Goal: Communication & Community: Answer question/provide support

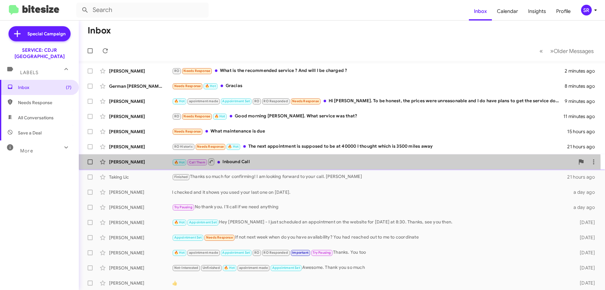
click at [255, 165] on div "🔥 Hot Call Them Inbound Call" at bounding box center [373, 162] width 403 height 8
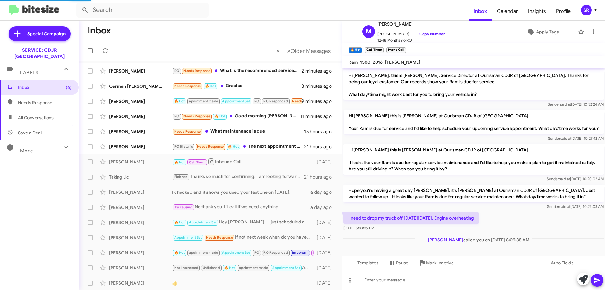
scroll to position [4, 0]
click at [593, 30] on icon at bounding box center [593, 31] width 1 height 5
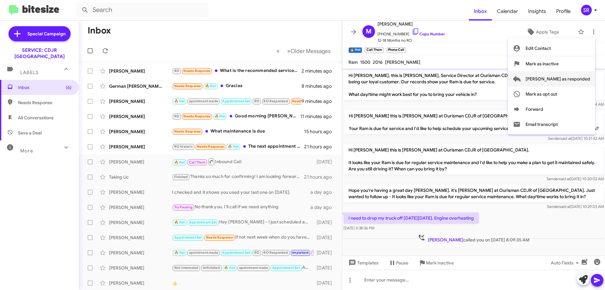
click at [571, 76] on span "[PERSON_NAME] as responded" at bounding box center [558, 78] width 65 height 15
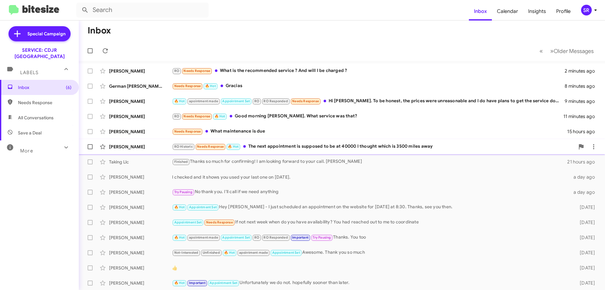
click at [296, 147] on div "RO Historic Needs Response 🔥 Hot The next appointment is supposed to be at 4000…" at bounding box center [373, 146] width 403 height 7
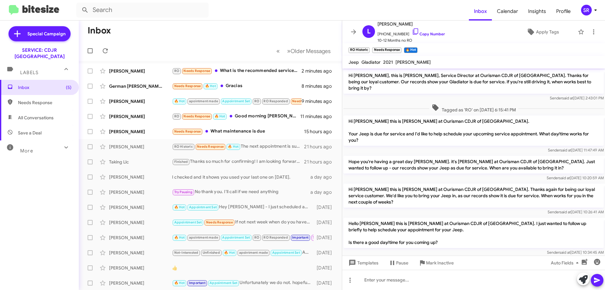
scroll to position [21, 0]
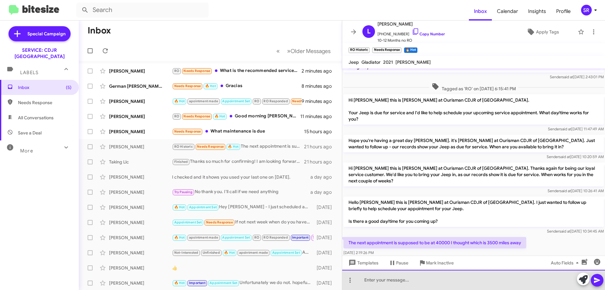
click at [369, 276] on div at bounding box center [473, 280] width 263 height 20
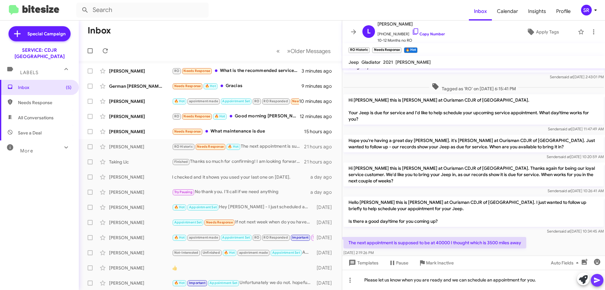
click at [595, 277] on icon at bounding box center [598, 280] width 8 height 8
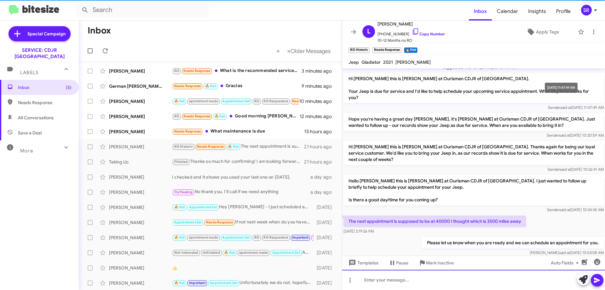
scroll to position [44, 0]
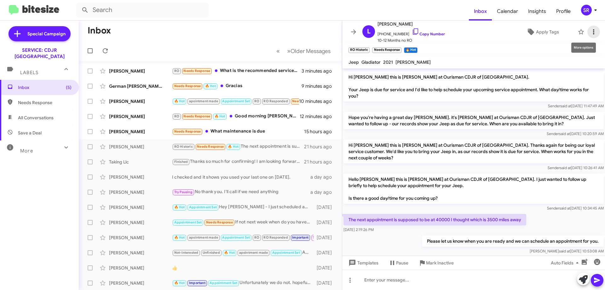
click at [590, 33] on icon at bounding box center [594, 32] width 8 height 8
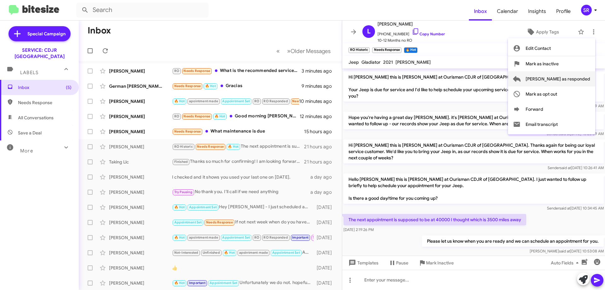
click at [567, 78] on span "[PERSON_NAME] as responded" at bounding box center [558, 78] width 65 height 15
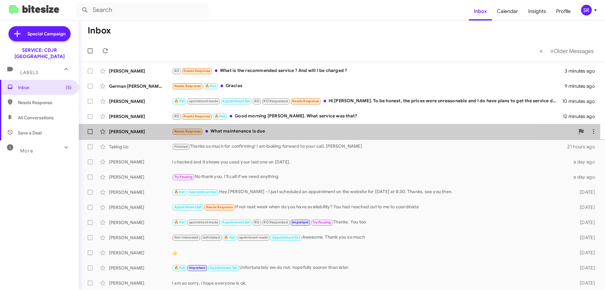
click at [252, 132] on div "Needs Response What maintenance is due" at bounding box center [373, 131] width 403 height 7
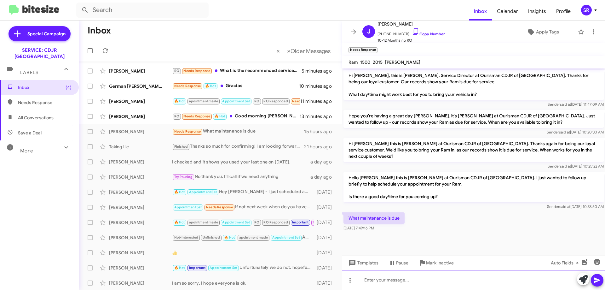
click at [367, 281] on div at bounding box center [473, 280] width 263 height 20
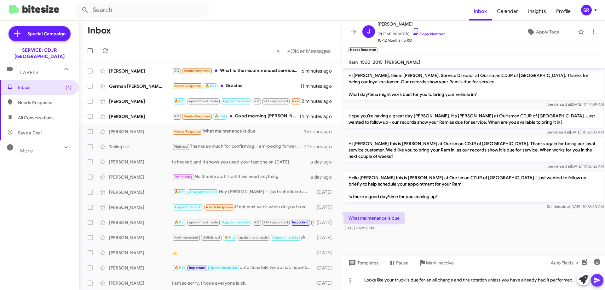
click at [599, 281] on icon at bounding box center [597, 280] width 6 height 5
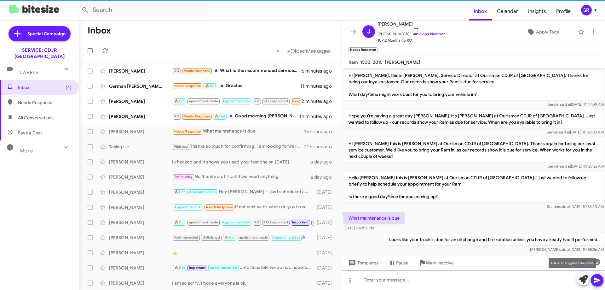
scroll to position [2, 0]
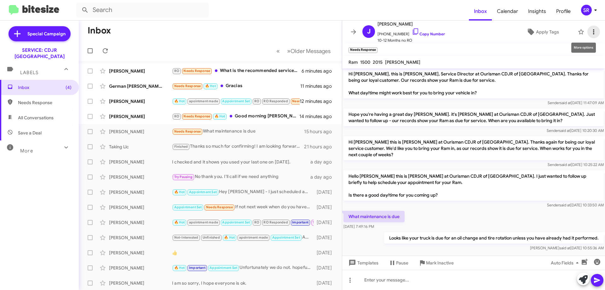
click at [590, 34] on icon at bounding box center [594, 32] width 8 height 8
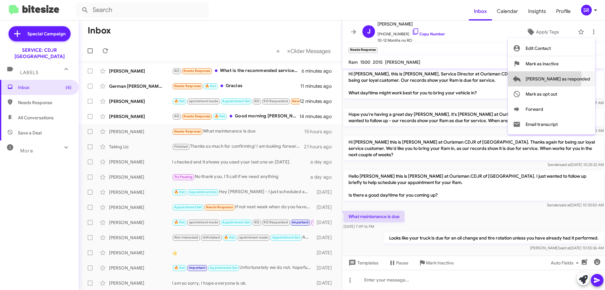
click at [570, 78] on span "[PERSON_NAME] as responded" at bounding box center [558, 78] width 65 height 15
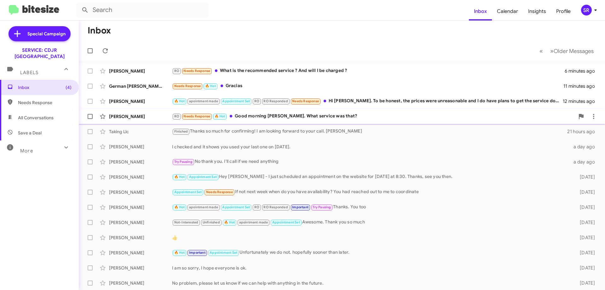
click at [275, 115] on div "RO Needs Response 🔥 Hot Good morning [PERSON_NAME]. What service was that?" at bounding box center [373, 116] width 403 height 7
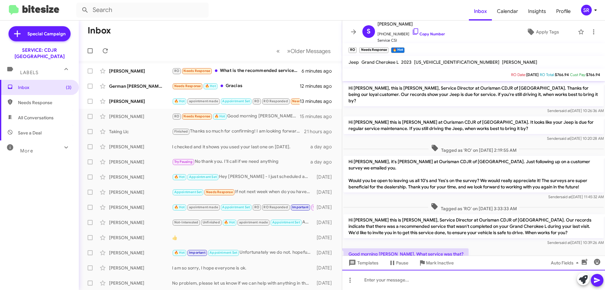
click at [375, 281] on div at bounding box center [473, 280] width 263 height 20
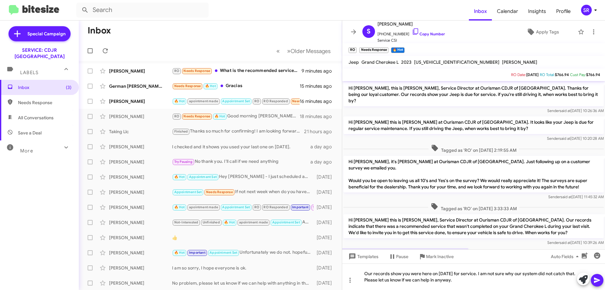
click at [599, 282] on icon at bounding box center [598, 280] width 8 height 8
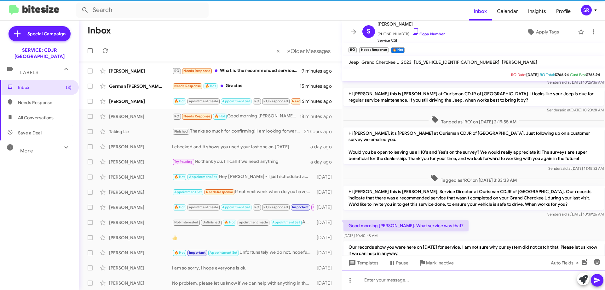
scroll to position [41, 0]
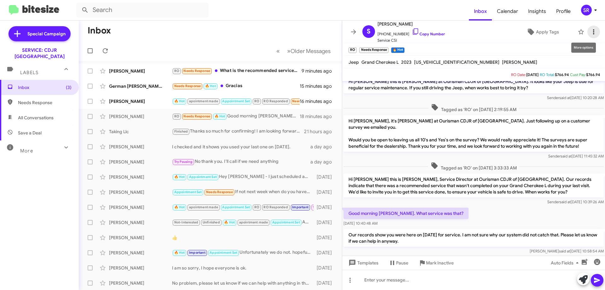
click at [590, 31] on icon at bounding box center [594, 32] width 8 height 8
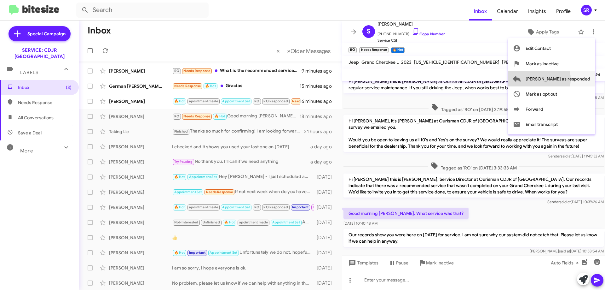
click at [559, 79] on span "[PERSON_NAME] as responded" at bounding box center [558, 78] width 65 height 15
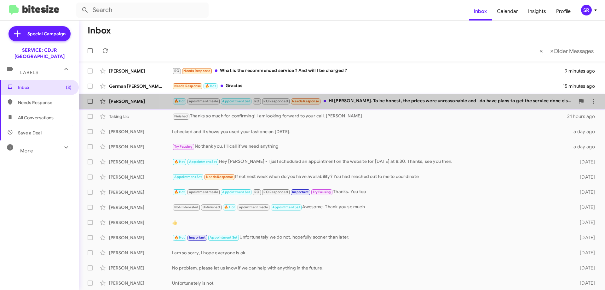
click at [374, 100] on div "🔥 Hot apointment made Appointment Set RO RO Responded Needs Response Hi [PERSON…" at bounding box center [373, 100] width 403 height 7
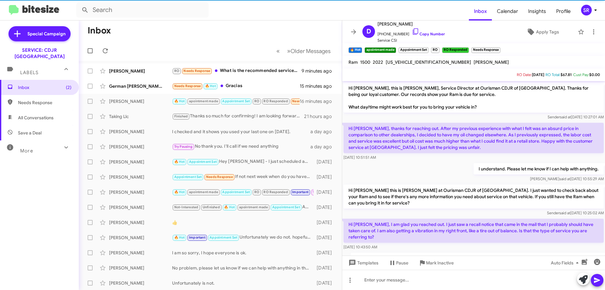
scroll to position [283, 0]
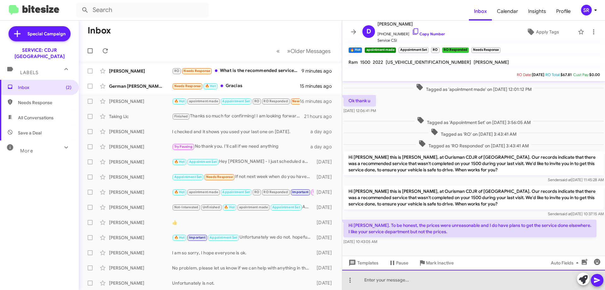
click at [373, 278] on div at bounding box center [473, 280] width 263 height 20
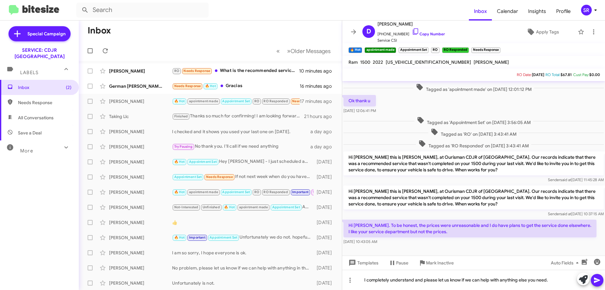
click at [598, 282] on icon at bounding box center [598, 280] width 8 height 8
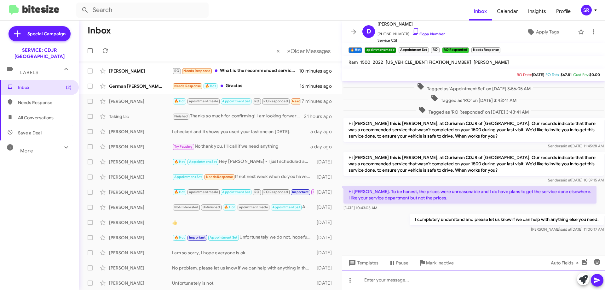
scroll to position [319, 0]
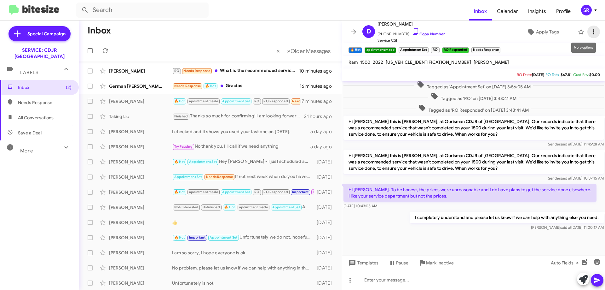
click at [590, 31] on icon at bounding box center [594, 32] width 8 height 8
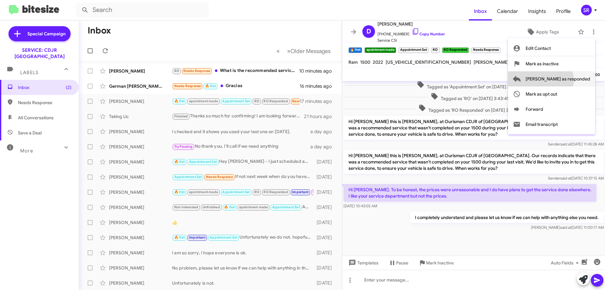
click at [566, 80] on span "[PERSON_NAME] as responded" at bounding box center [558, 78] width 65 height 15
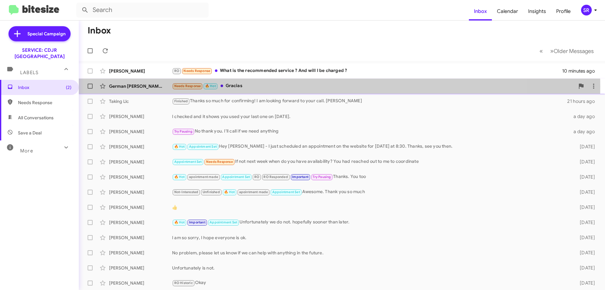
click at [243, 86] on div "Needs Response 🔥 Hot Gracias" at bounding box center [373, 85] width 403 height 7
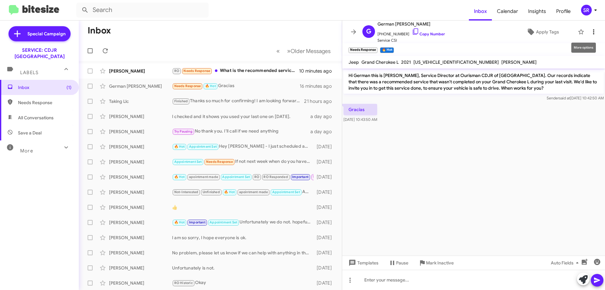
click at [590, 30] on icon at bounding box center [594, 32] width 8 height 8
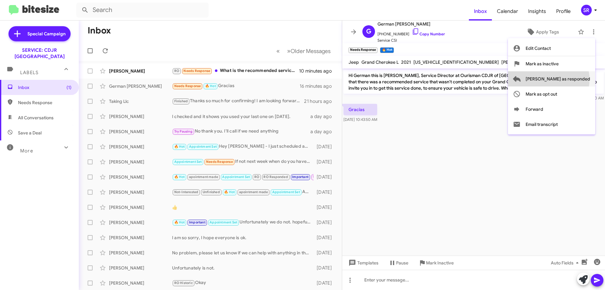
click at [574, 79] on span "[PERSON_NAME] as responded" at bounding box center [558, 78] width 65 height 15
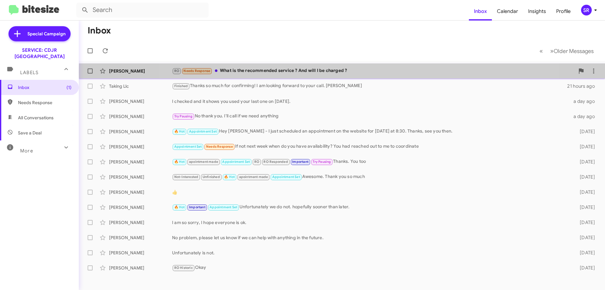
click at [347, 72] on div "RO Needs Response What is the recommended service ? And will I be charged ?" at bounding box center [373, 70] width 403 height 7
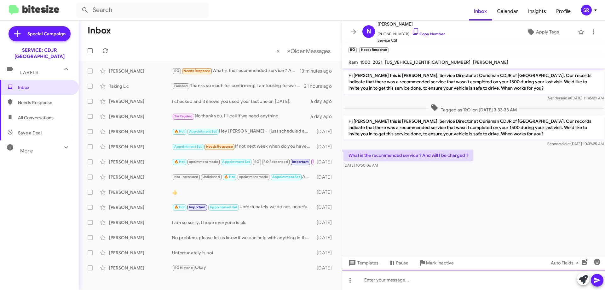
drag, startPoint x: 378, startPoint y: 283, endPoint x: 381, endPoint y: 279, distance: 4.7
click at [378, 283] on div at bounding box center [473, 280] width 263 height 20
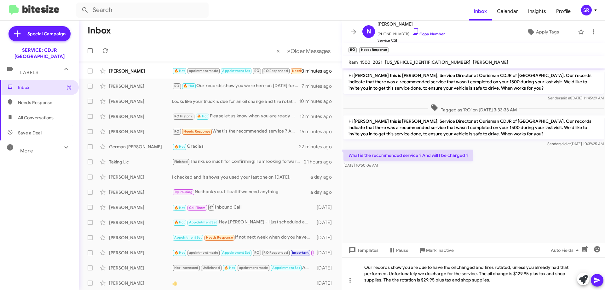
click at [593, 279] on button at bounding box center [597, 280] width 13 height 13
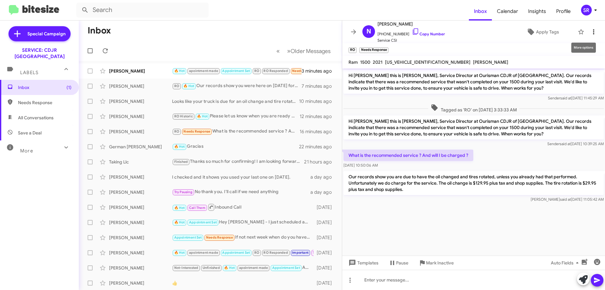
click at [590, 31] on icon at bounding box center [594, 32] width 8 height 8
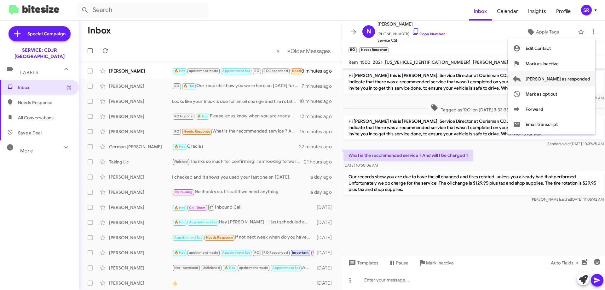
click at [563, 76] on span "[PERSON_NAME] as responded" at bounding box center [558, 78] width 65 height 15
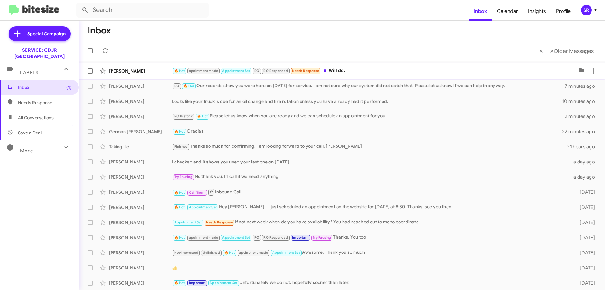
click at [360, 71] on div "🔥 Hot apointment made Appointment Set RO RO Responded Needs Response Will do." at bounding box center [373, 70] width 403 height 7
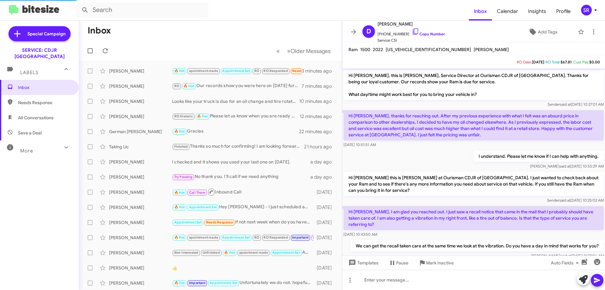
scroll to position [329, 0]
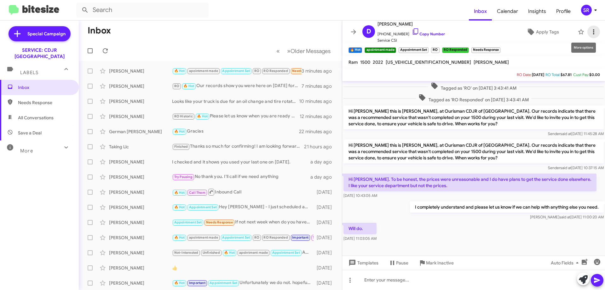
click at [590, 32] on icon at bounding box center [594, 32] width 8 height 8
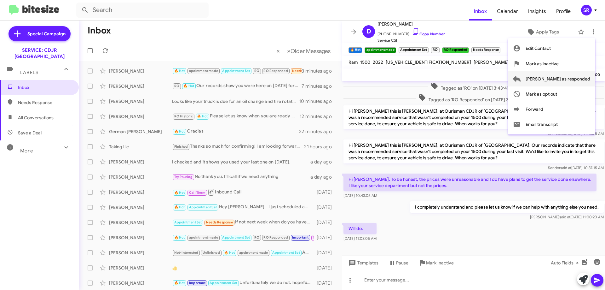
click at [578, 80] on span "[PERSON_NAME] as responded" at bounding box center [558, 78] width 65 height 15
